Goal: Information Seeking & Learning: Learn about a topic

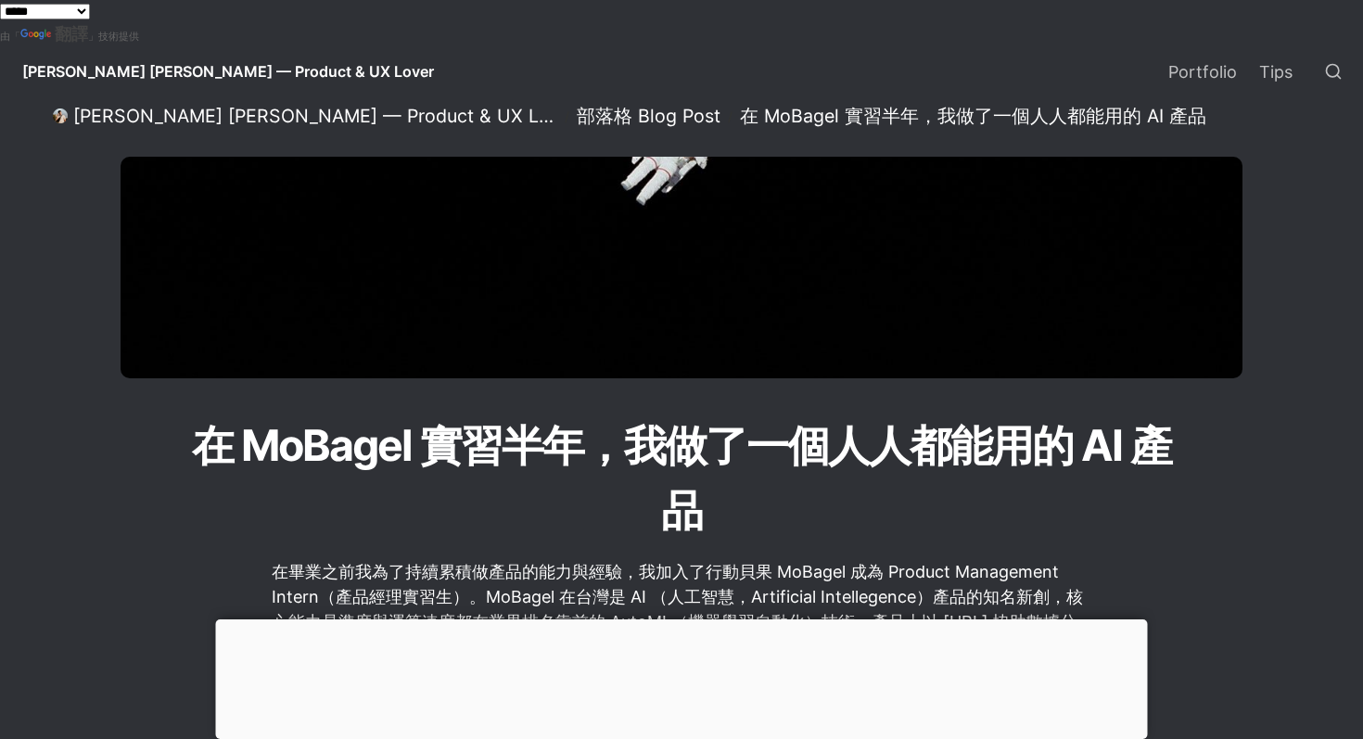
click at [210, 80] on span "[PERSON_NAME] [PERSON_NAME] — Product & UX Lover" at bounding box center [228, 71] width 412 height 19
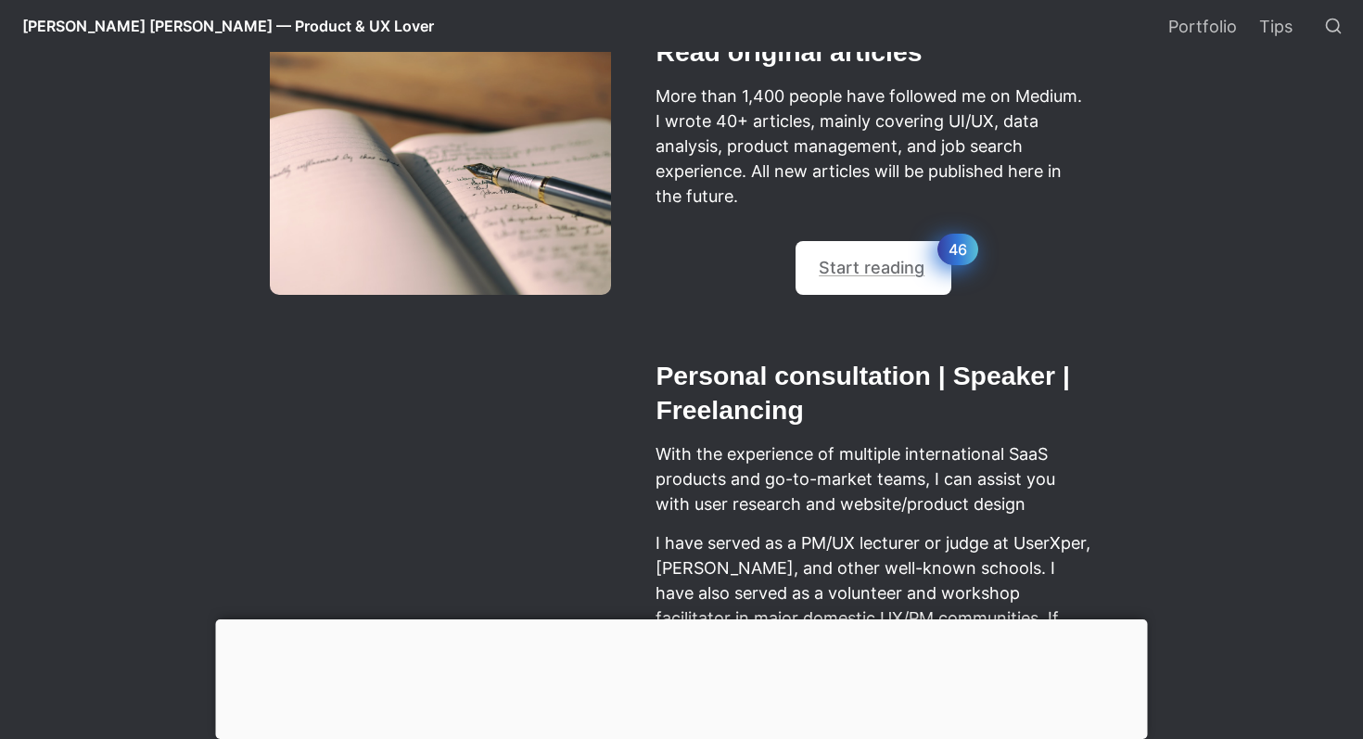
scroll to position [977, 0]
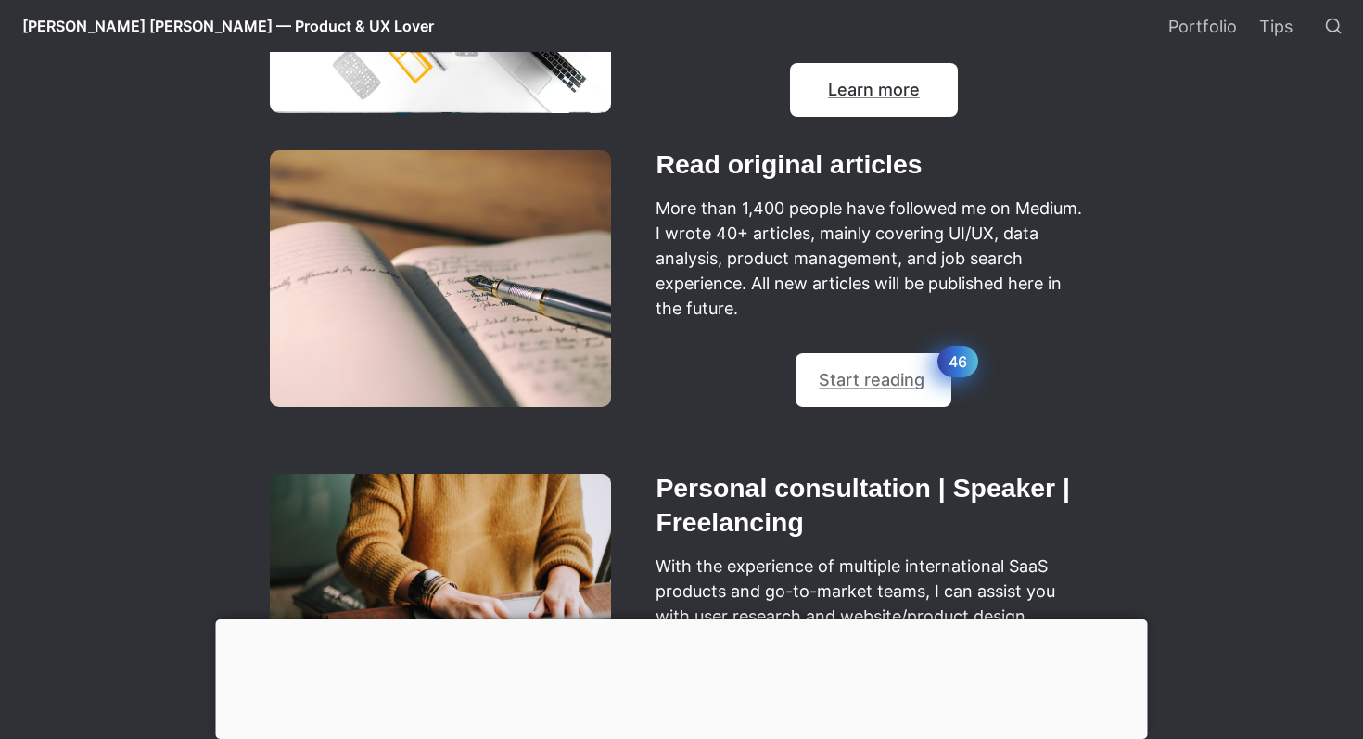
click at [891, 93] on link "Learn more" at bounding box center [874, 89] width 92 height 19
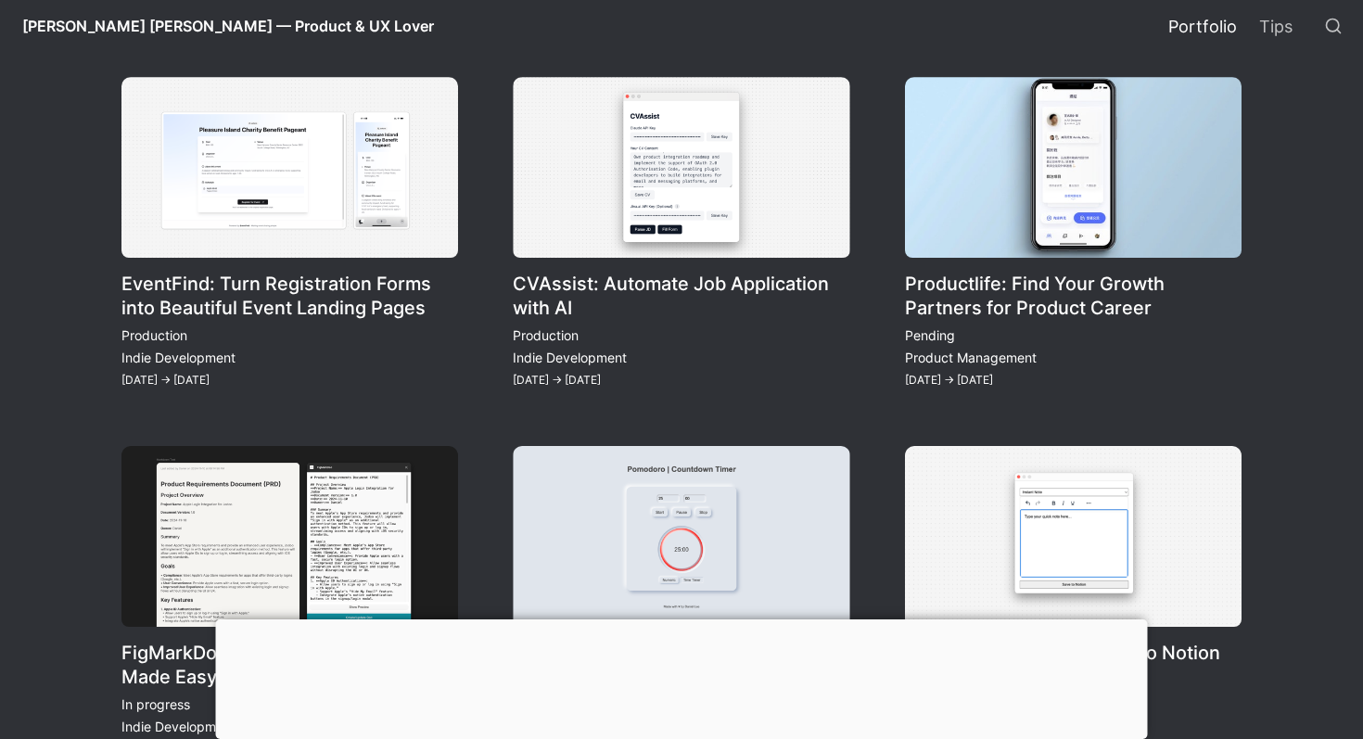
scroll to position [2045, 0]
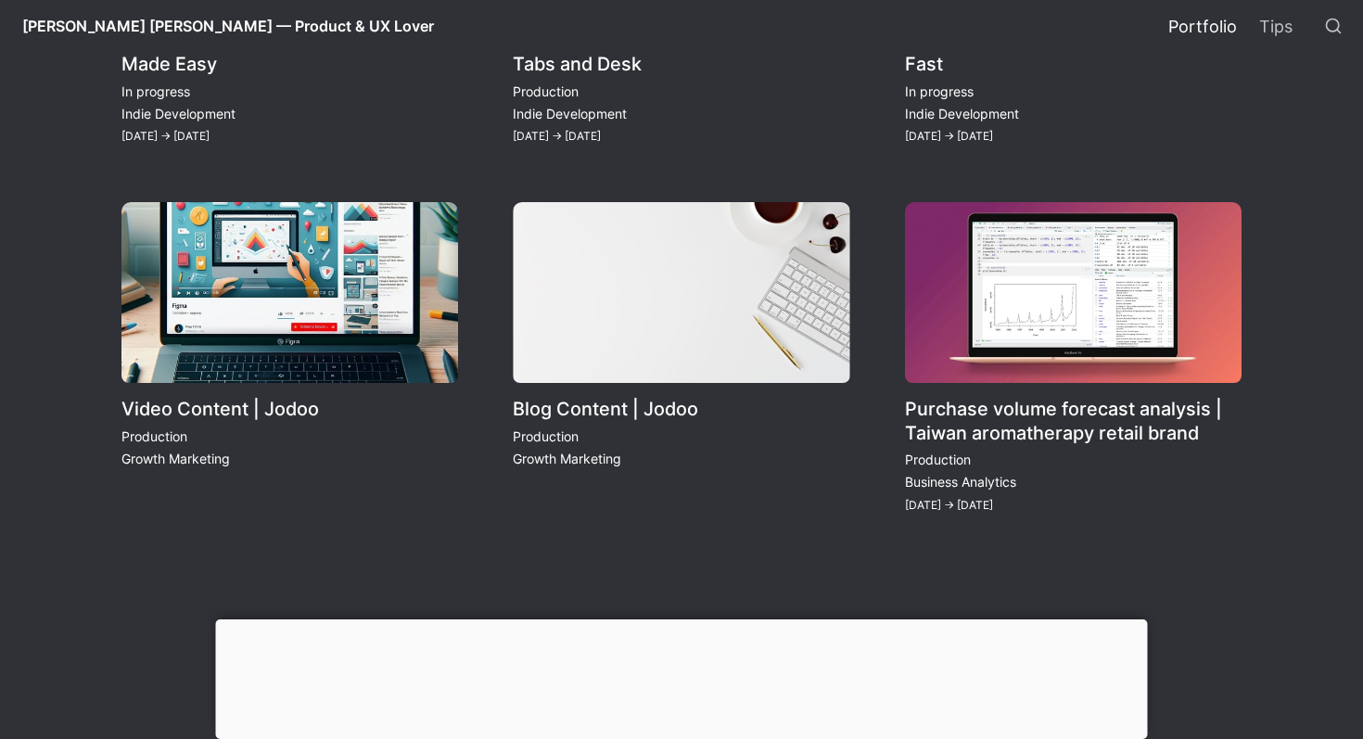
click at [676, 619] on div at bounding box center [682, 619] width 932 height 0
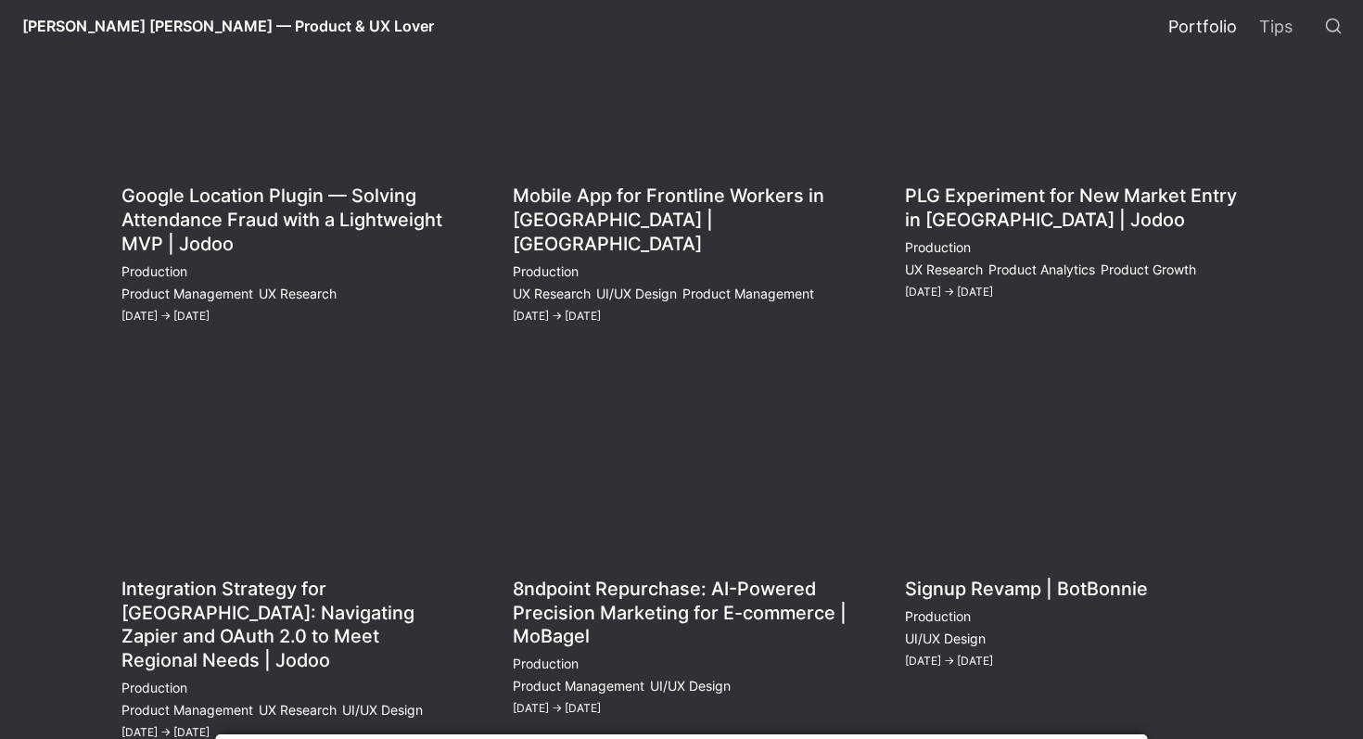
scroll to position [235, 0]
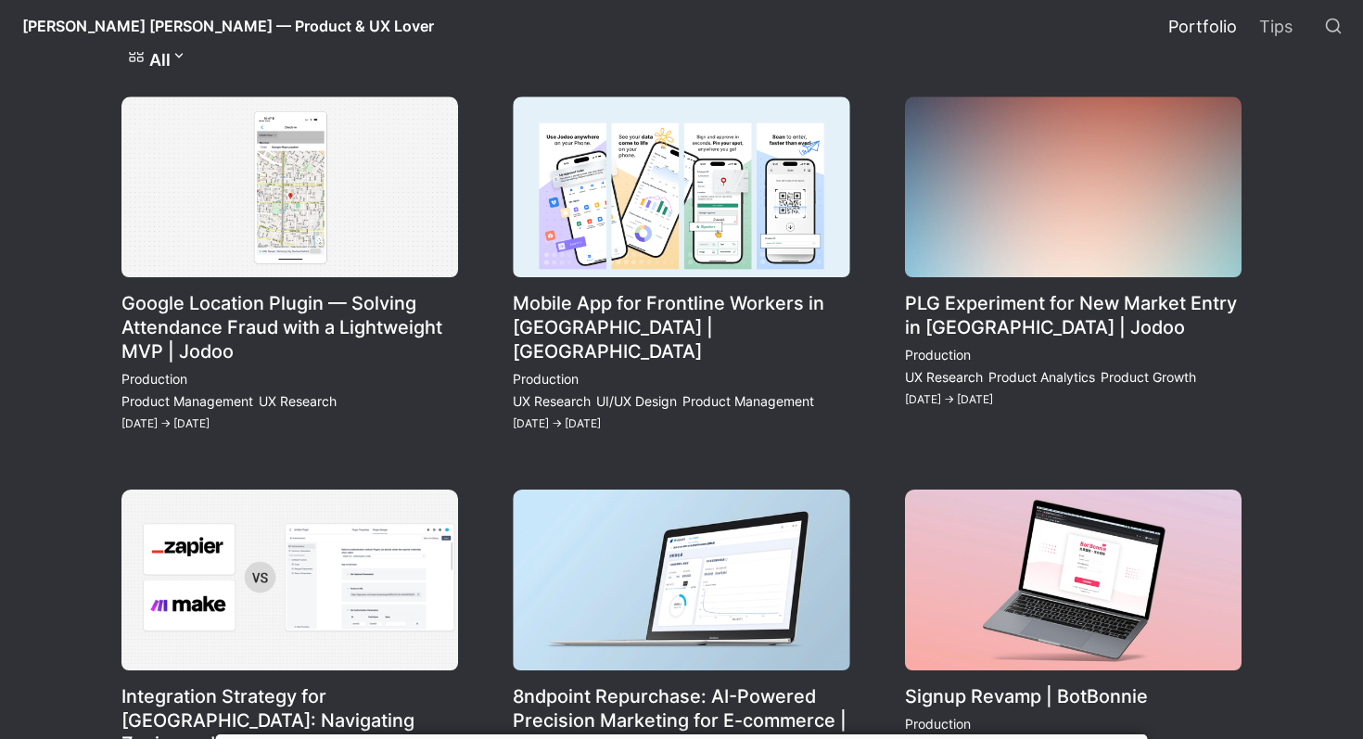
click at [286, 230] on link "Google Location Plugin — Solving Attendance Fraud with a Lightweight MVP | Jodoo" at bounding box center [289, 264] width 337 height 337
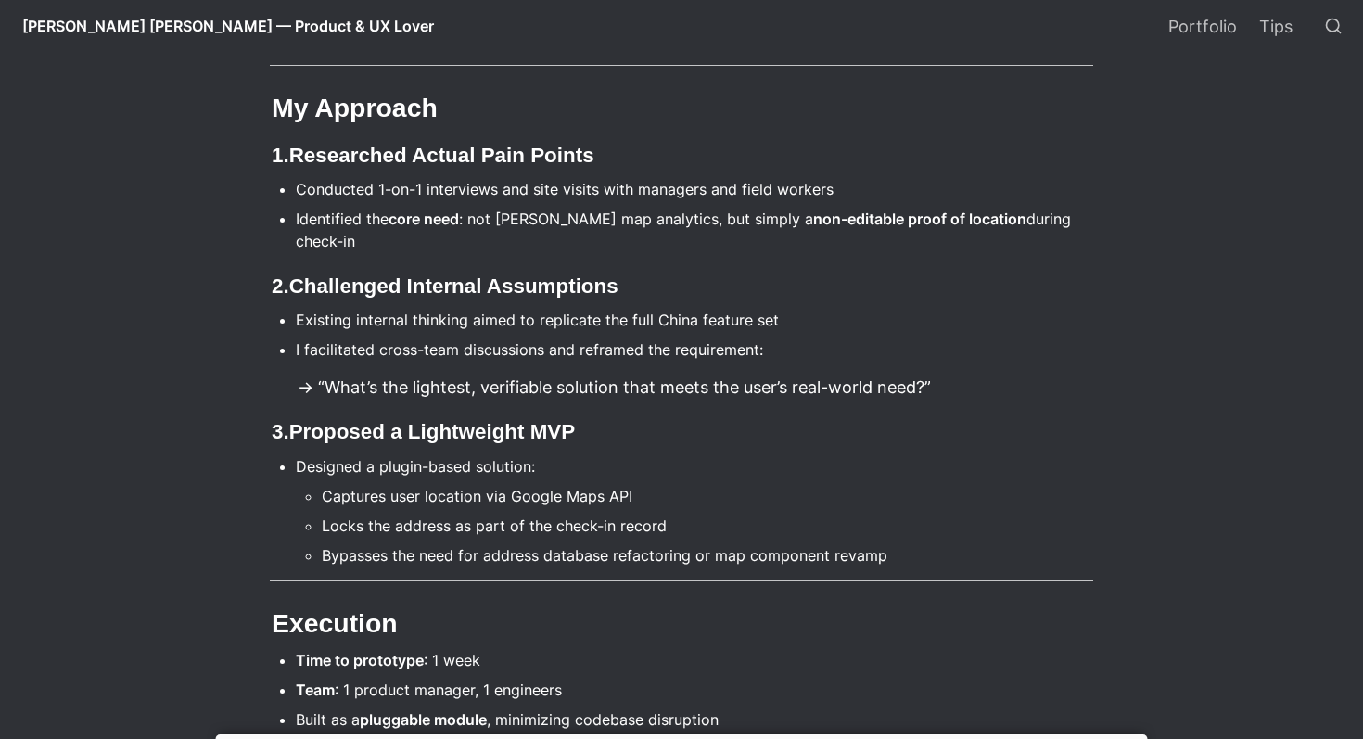
scroll to position [942, 0]
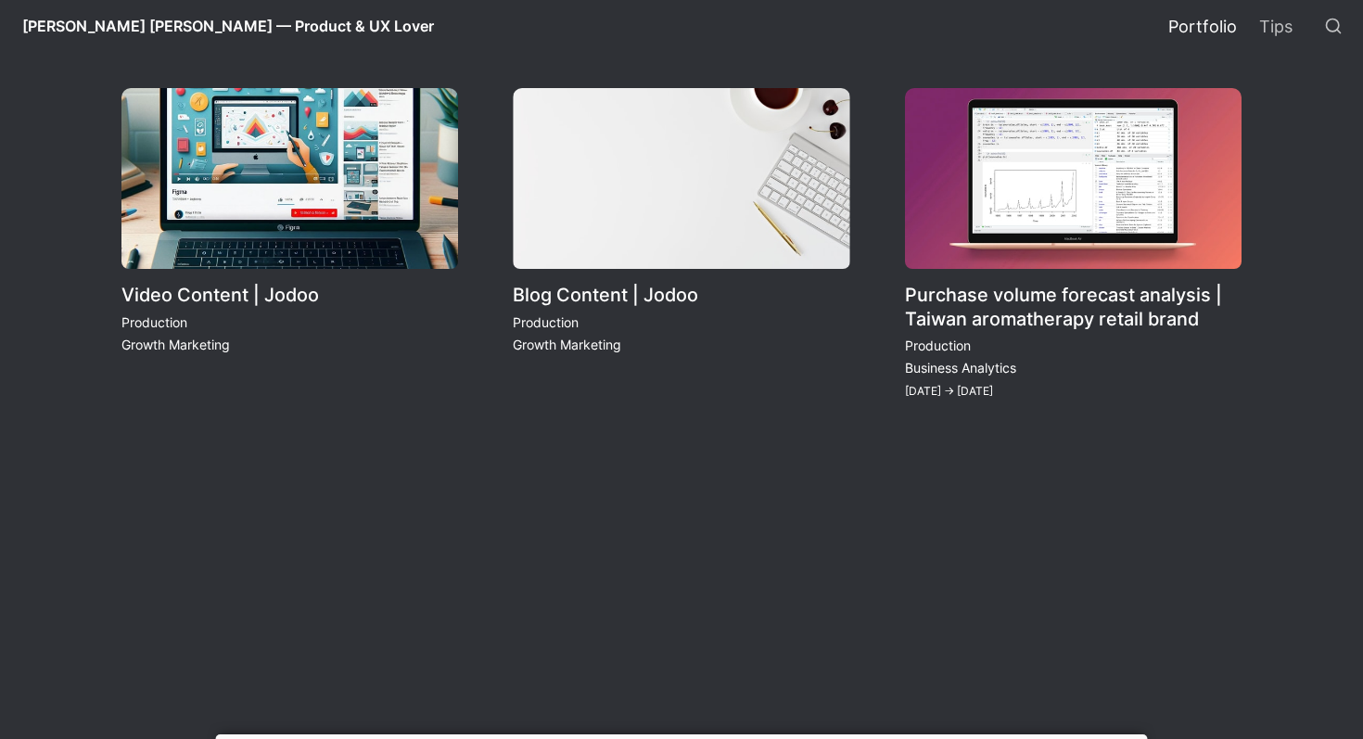
scroll to position [2219, 0]
